Goal: Communication & Community: Answer question/provide support

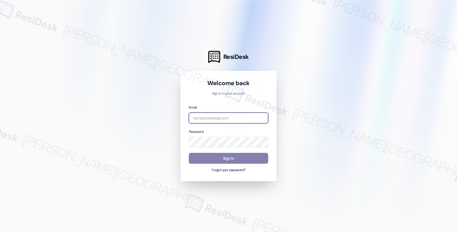
click at [219, 115] on input "email" at bounding box center [228, 118] width 79 height 11
type input "automated-surveys-twelve_rivers_management-fides.[PERSON_NAME]@twelve_rivers_[D…"
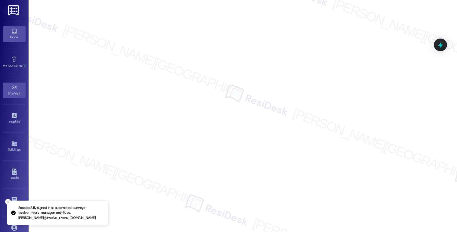
click at [10, 35] on div "Inbox" at bounding box center [14, 37] width 29 height 6
